Goal: Information Seeking & Learning: Learn about a topic

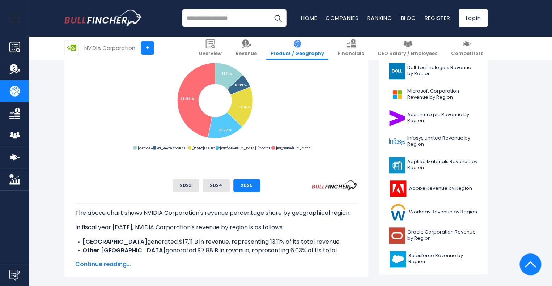
scroll to position [203, 0]
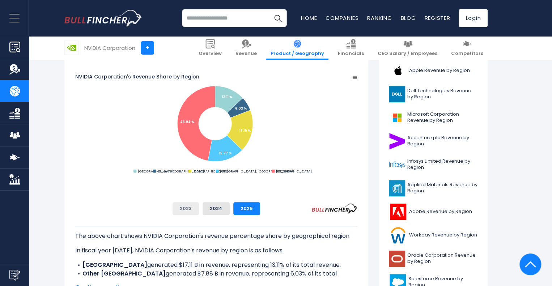
click at [199, 213] on button "2023" at bounding box center [185, 208] width 26 height 13
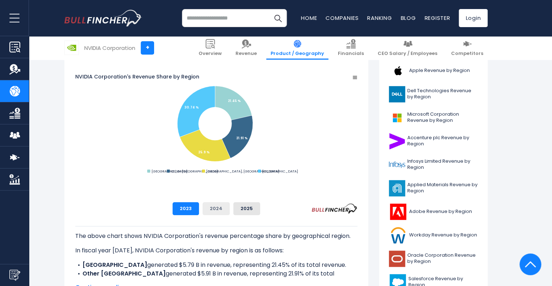
click at [230, 211] on button "2024" at bounding box center [216, 208] width 27 height 13
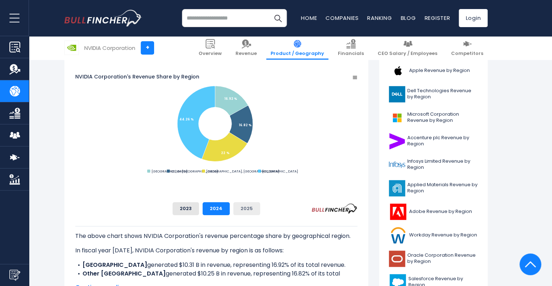
click at [260, 208] on button "2025" at bounding box center [246, 208] width 27 height 13
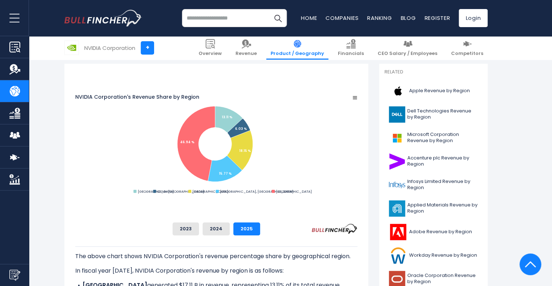
scroll to position [174, 0]
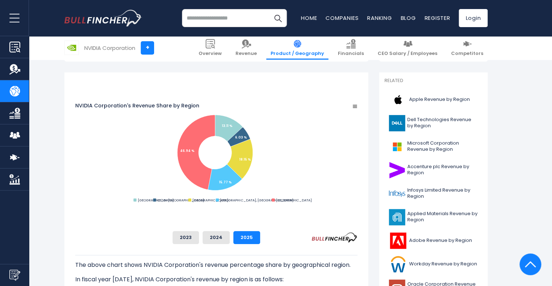
click at [357, 250] on div "The above chart shows NVIDIA Corporation's revenue percentage share by geograph…" at bounding box center [216, 275] width 282 height 63
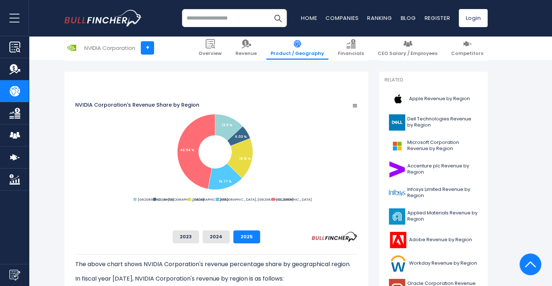
scroll to position [116, 0]
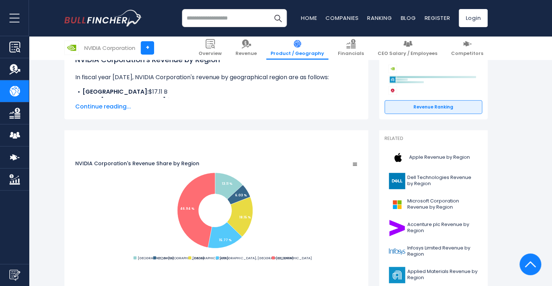
click at [358, 161] on rect "NVIDIA Corporation's Revenue Share by Region" at bounding box center [354, 164] width 7 height 7
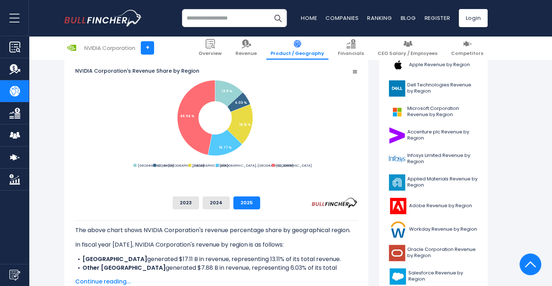
scroll to position [260, 0]
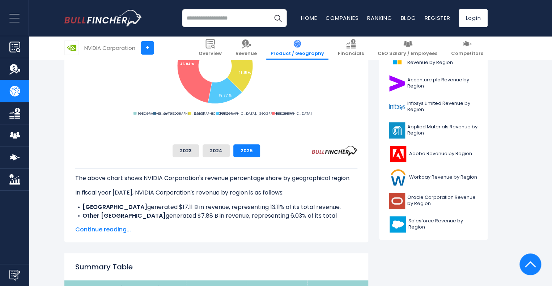
click at [124, 230] on span "Continue reading..." at bounding box center [216, 229] width 282 height 9
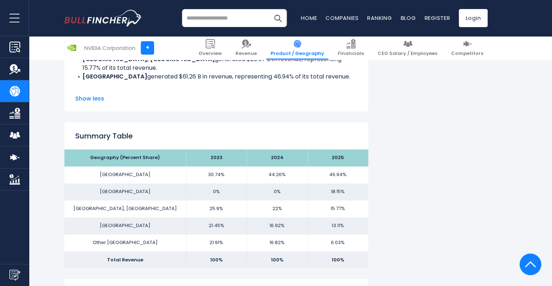
scroll to position [463, 0]
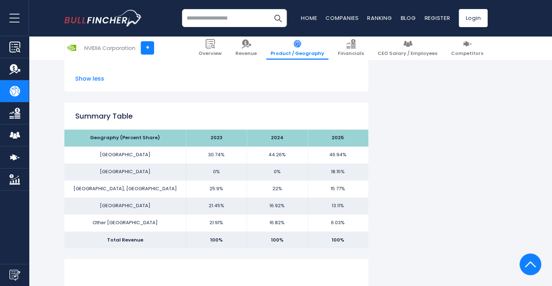
click at [247, 191] on td "25.9%" at bounding box center [216, 188] width 61 height 17
drag, startPoint x: 266, startPoint y: 200, endPoint x: 473, endPoint y: 205, distance: 206.9
click at [368, 205] on tr "CHINA 21.45% 16.92% 13.11%" at bounding box center [216, 205] width 304 height 17
click at [368, 205] on td "13.11%" at bounding box center [337, 205] width 61 height 17
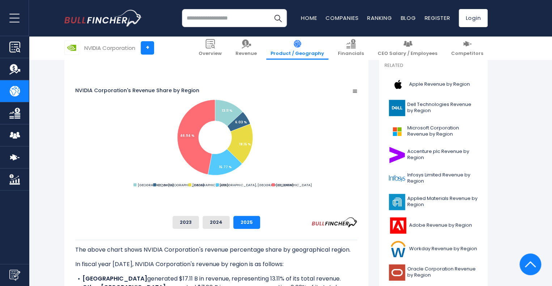
scroll to position [199, 0]
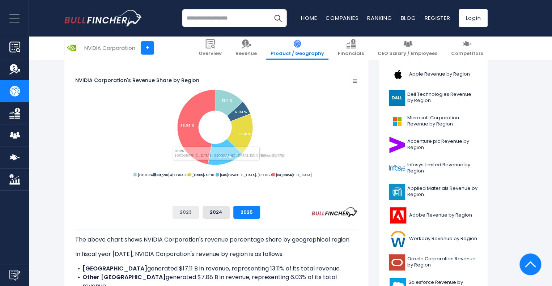
click at [199, 217] on button "2023" at bounding box center [185, 212] width 26 height 13
